Goal: Transaction & Acquisition: Purchase product/service

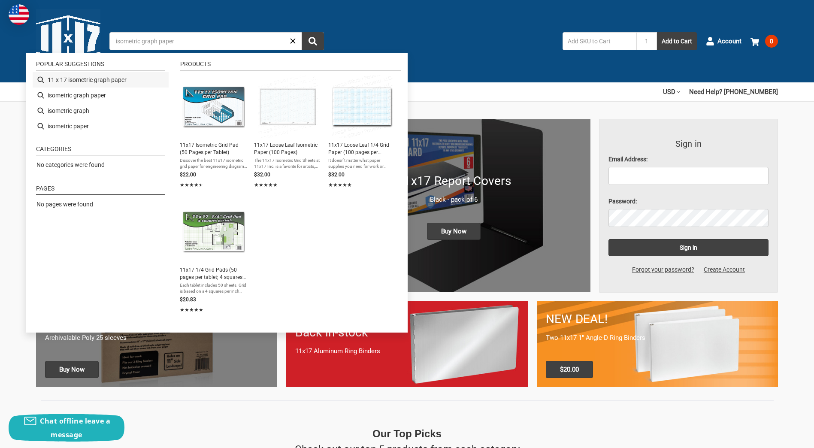
click at [100, 80] on li "11 x 17 isometric graph paper" at bounding box center [101, 79] width 136 height 15
type input "11 x 17 isometric graph paper"
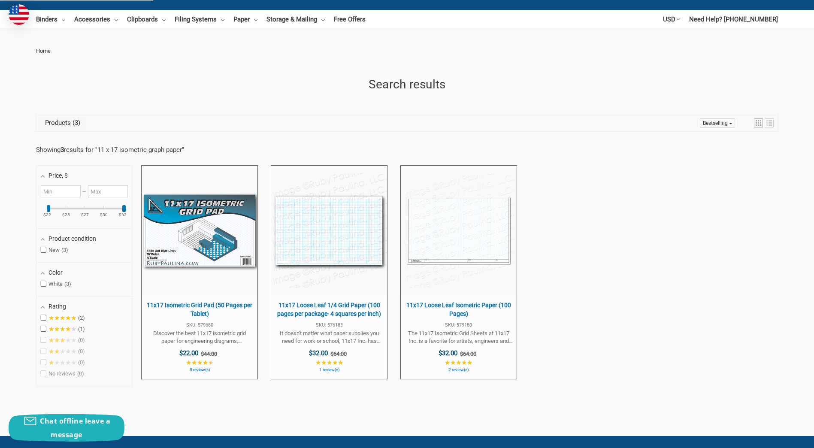
scroll to position [75, 0]
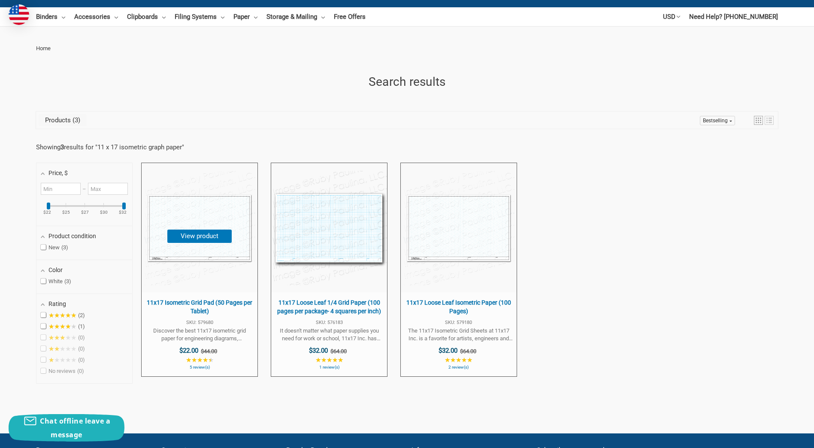
click at [207, 217] on img "11x17 Isometric Grid Pad (50 Pages per Tablet)" at bounding box center [199, 228] width 115 height 115
click at [213, 234] on button "View product" at bounding box center [199, 236] width 64 height 13
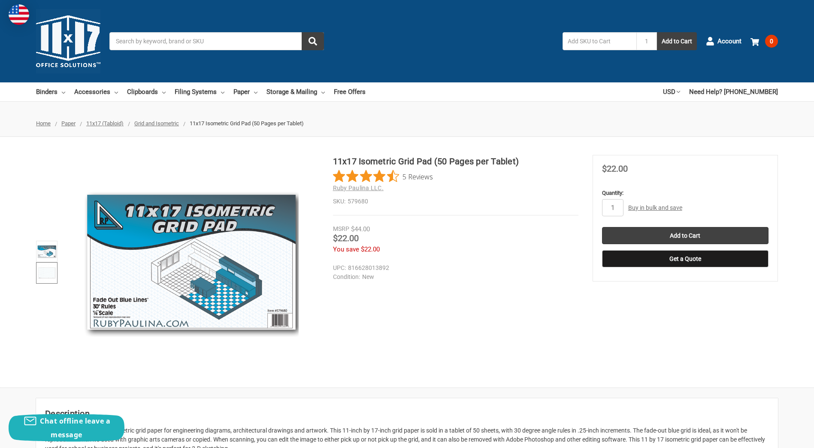
click at [50, 274] on img at bounding box center [46, 273] width 19 height 19
